Goal: Find specific page/section: Find specific page/section

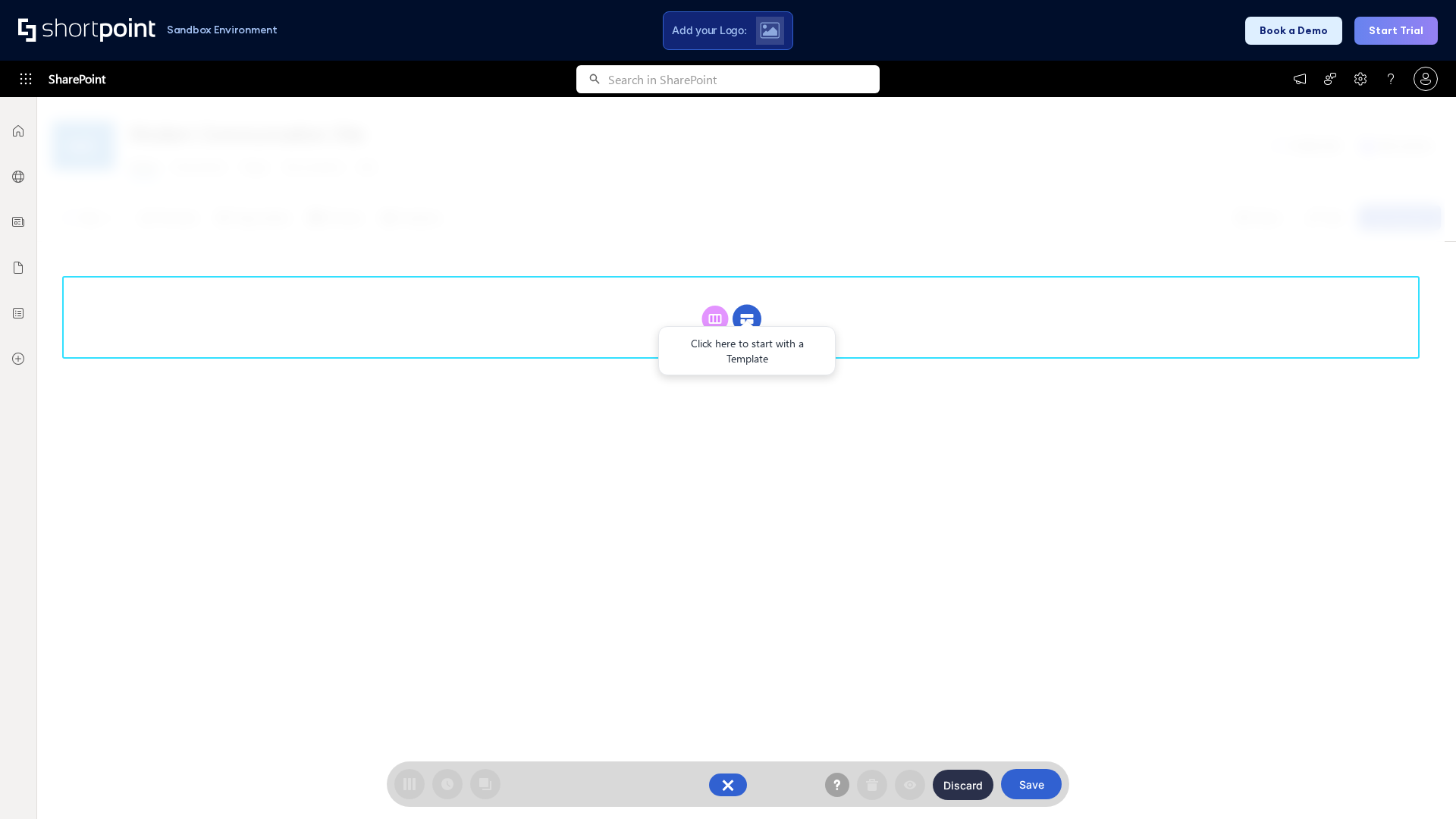
click at [747, 318] on circle at bounding box center [747, 319] width 29 height 29
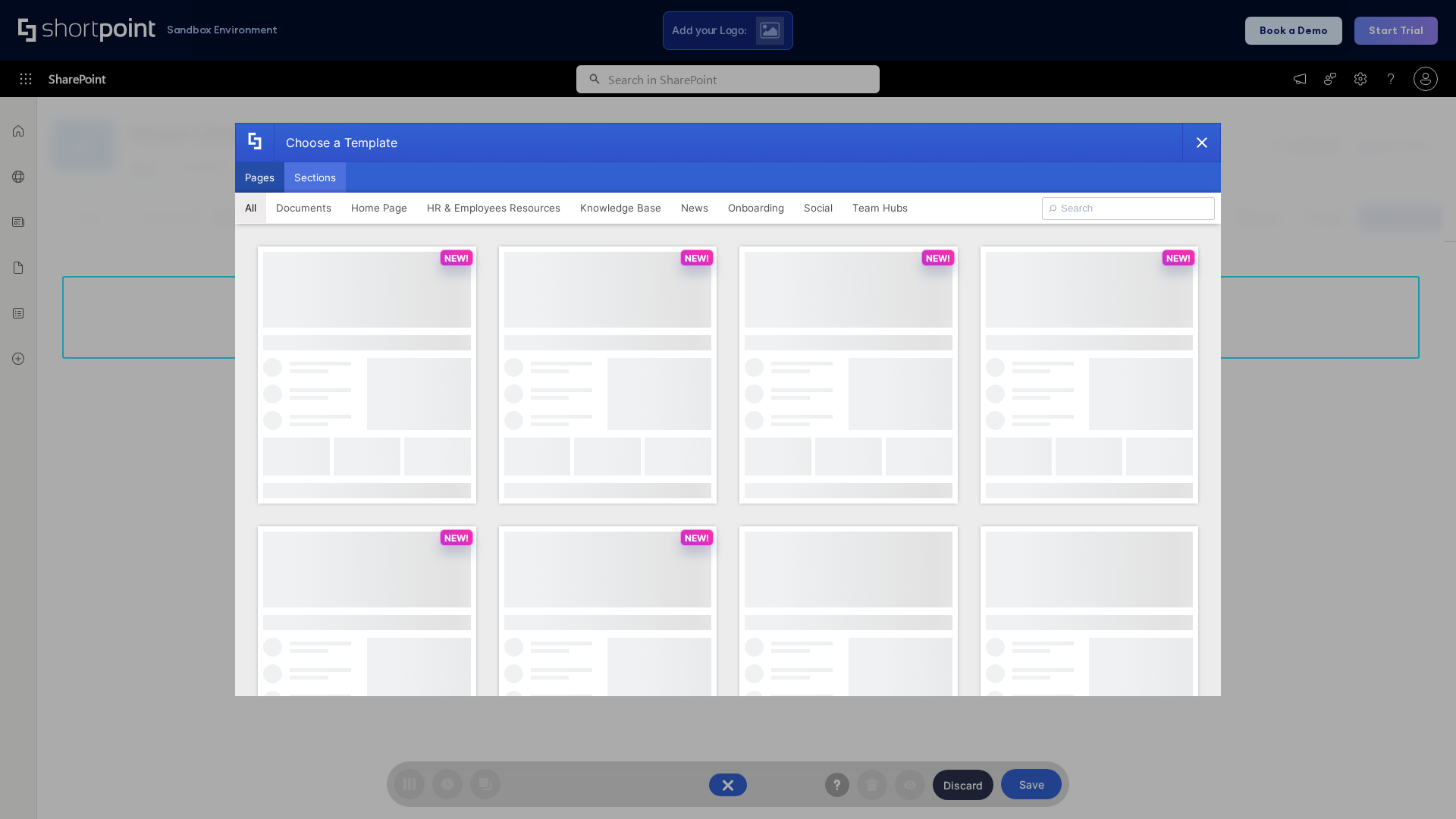
click at [315, 178] on button "Sections" at bounding box center [315, 178] width 61 height 30
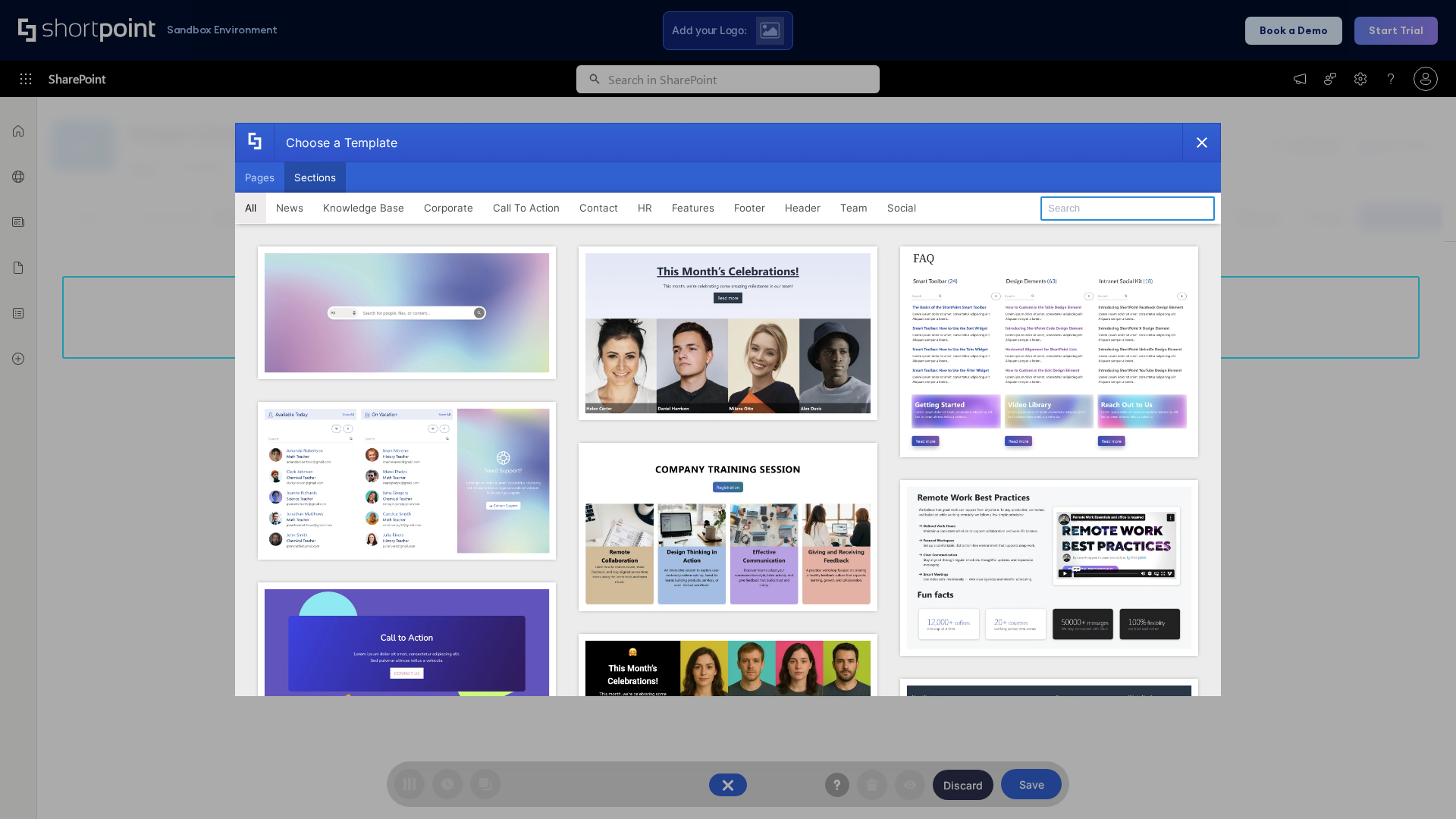
type input "HR Hub 2"
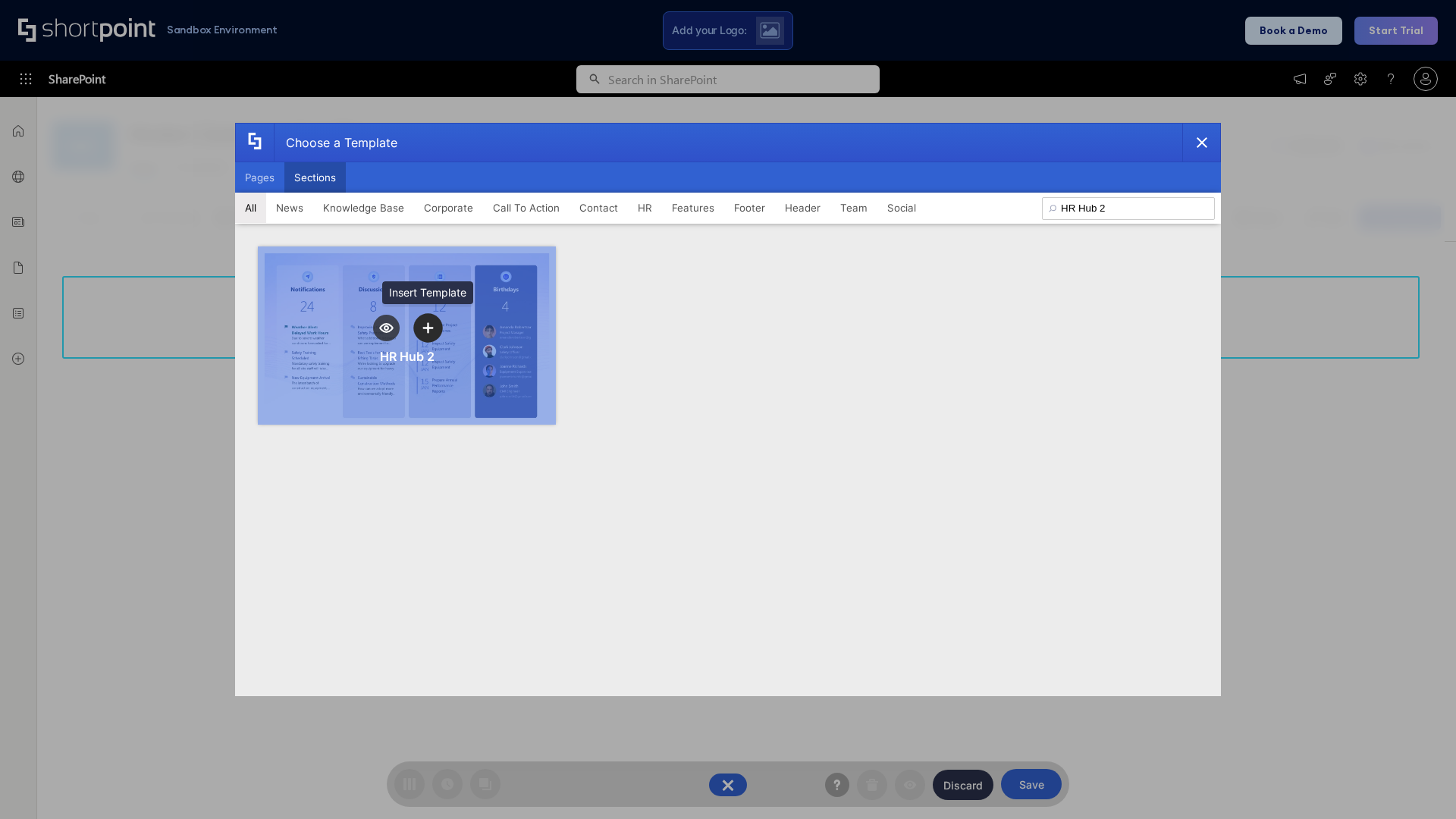
click at [428, 327] on icon "template selector" at bounding box center [428, 327] width 11 height 11
